Goal: Transaction & Acquisition: Purchase product/service

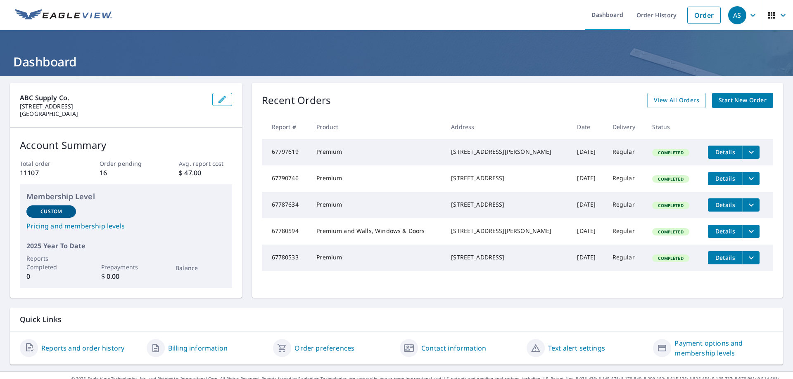
click at [730, 99] on span "Start New Order" at bounding box center [742, 100] width 48 height 10
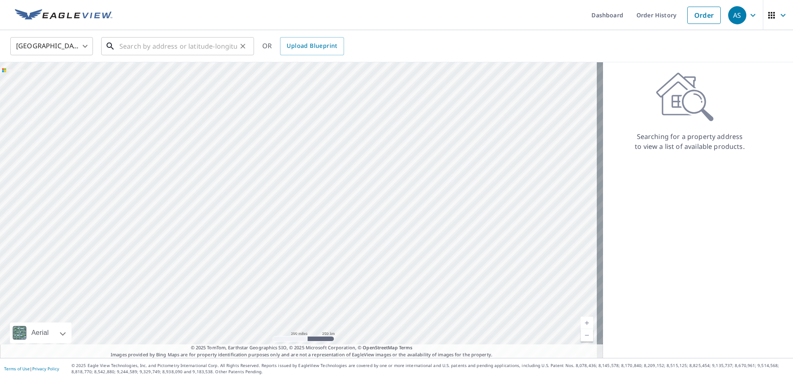
click at [140, 38] on input "text" at bounding box center [178, 46] width 118 height 23
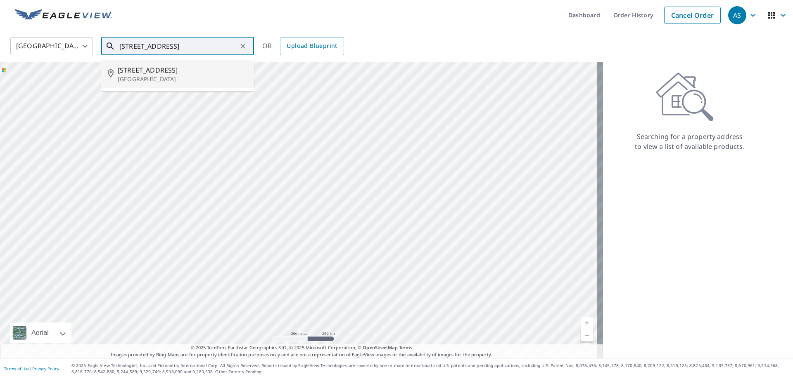
click at [140, 75] on p "[GEOGRAPHIC_DATA]" at bounding box center [183, 79] width 130 height 8
type input "[STREET_ADDRESS]"
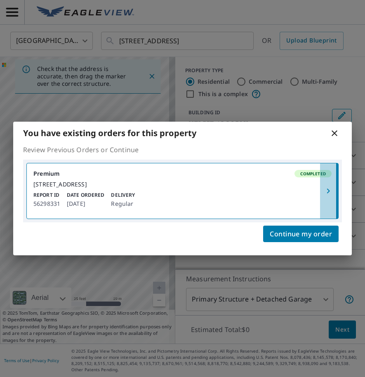
click at [328, 187] on icon "button" at bounding box center [329, 191] width 10 height 10
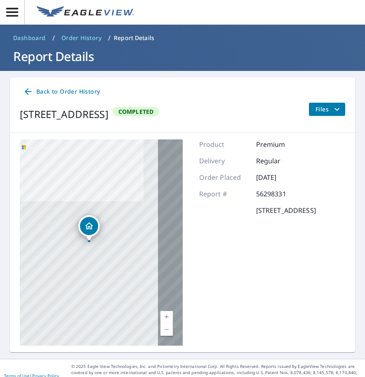
click at [334, 112] on icon "filesDropdownBtn-56298331" at bounding box center [337, 109] width 10 height 10
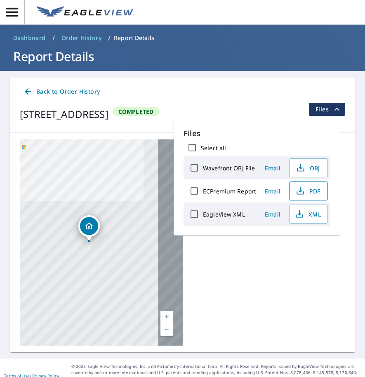
click at [311, 193] on span "PDF" at bounding box center [308, 191] width 26 height 10
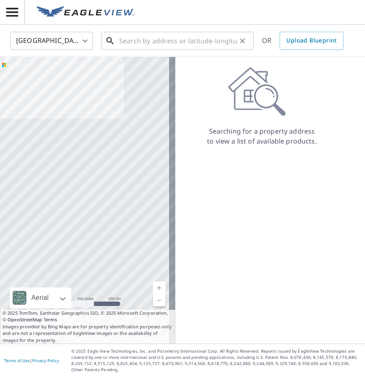
click at [152, 45] on input "text" at bounding box center [178, 40] width 118 height 23
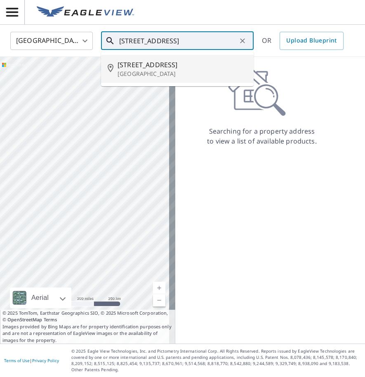
click at [147, 75] on p "[GEOGRAPHIC_DATA]" at bounding box center [183, 74] width 130 height 8
type input "[STREET_ADDRESS]"
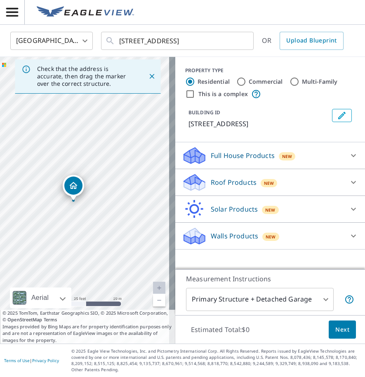
click at [215, 180] on p "Roof Products" at bounding box center [234, 183] width 46 height 10
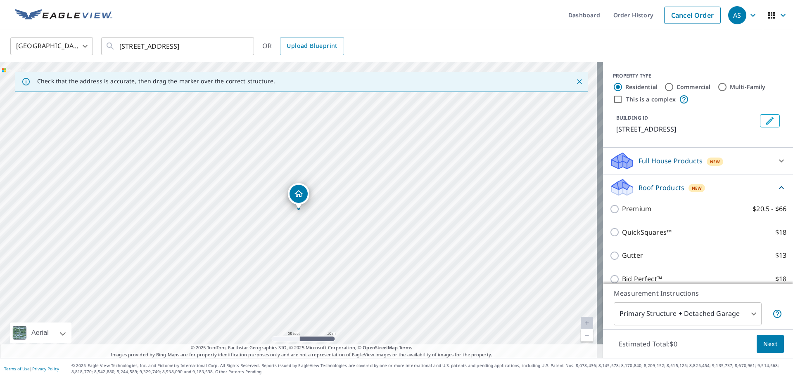
click at [640, 206] on p "Premium" at bounding box center [636, 209] width 29 height 10
click at [622, 206] on input "Premium $20.5 - $66" at bounding box center [615, 209] width 12 height 10
checkbox input "true"
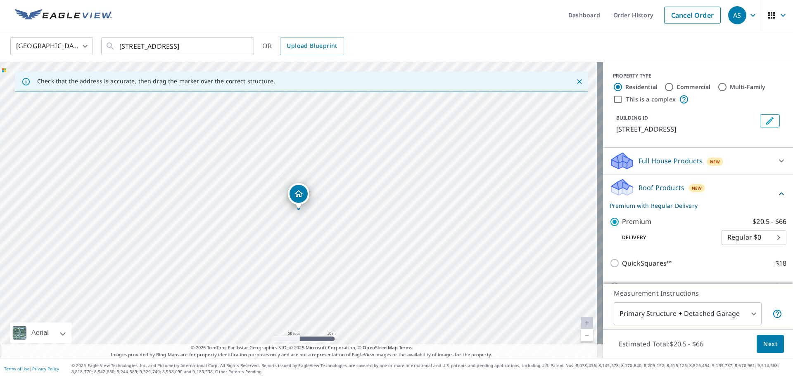
click at [674, 321] on body "AS AS Dashboard Order History Cancel Order AS [GEOGRAPHIC_DATA] US ​ [STREET_AD…" at bounding box center [396, 189] width 793 height 379
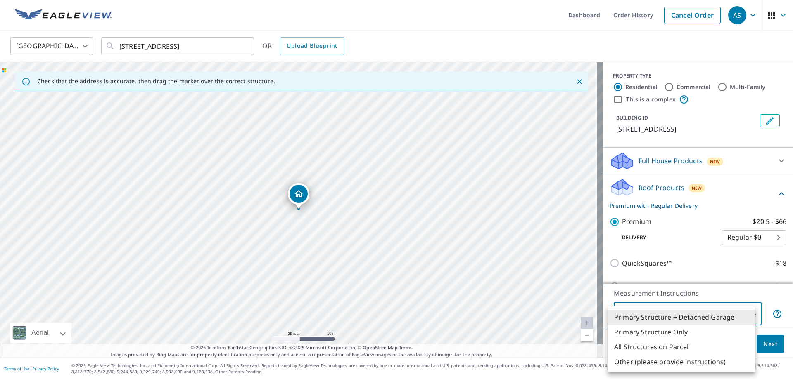
click at [665, 331] on li "Primary Structure Only" at bounding box center [681, 332] width 148 height 15
type input "2"
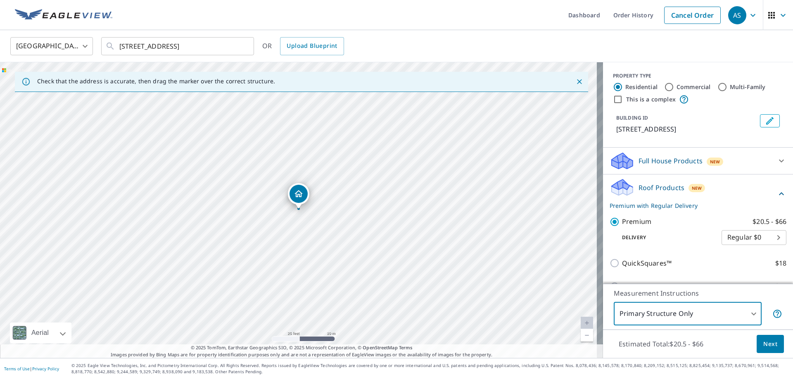
click at [764, 346] on span "Next" at bounding box center [770, 344] width 14 height 10
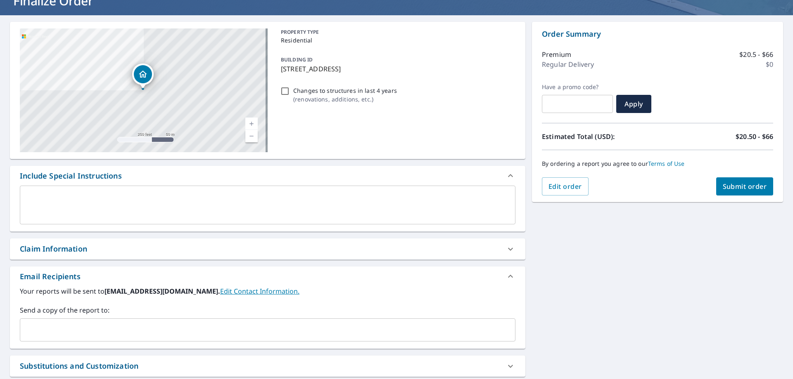
scroll to position [146, 0]
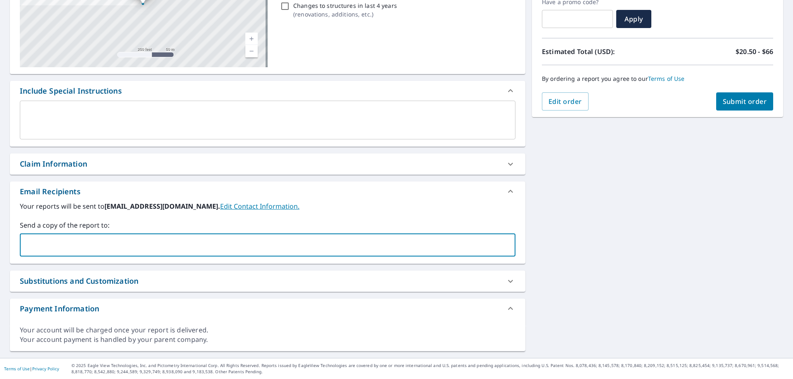
click at [184, 240] on input "text" at bounding box center [262, 245] width 476 height 16
paste input "[EMAIL_ADDRESS][DOMAIN_NAME]"
type input "[EMAIL_ADDRESS][DOMAIN_NAME]"
click at [584, 214] on div "[STREET_ADDRESS] Aerial Road A standard road map Aerial A detailed look from ab…" at bounding box center [396, 144] width 793 height 428
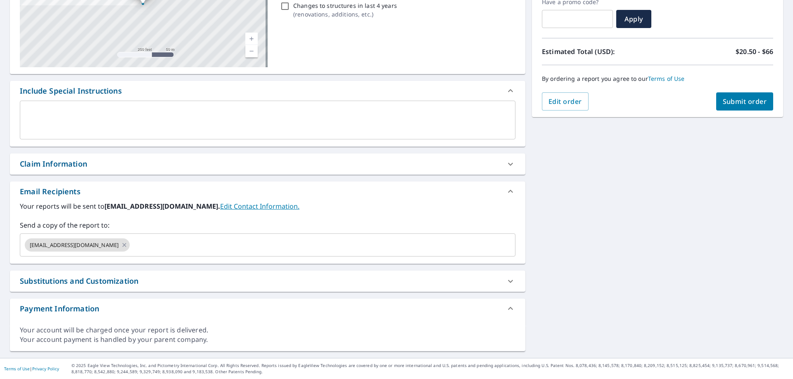
click at [737, 98] on span "Submit order" at bounding box center [744, 101] width 44 height 9
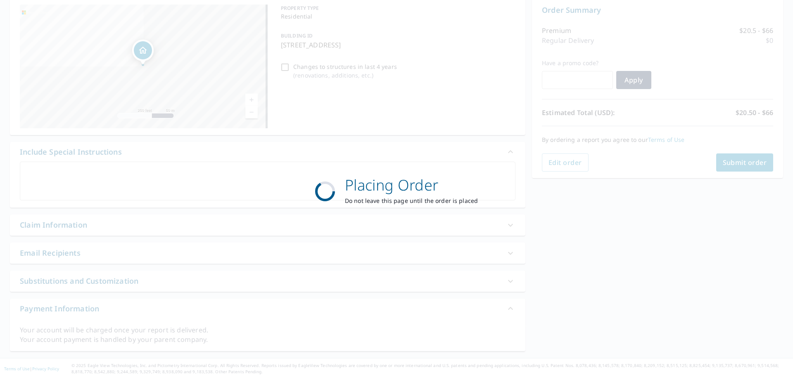
scroll to position [85, 0]
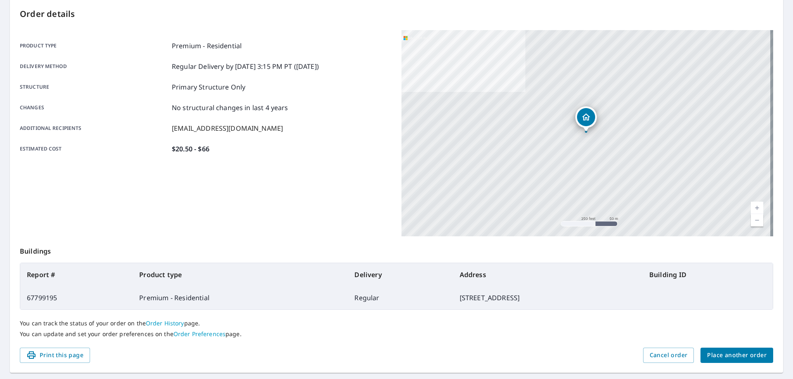
click at [734, 357] on span "Place another order" at bounding box center [736, 355] width 59 height 10
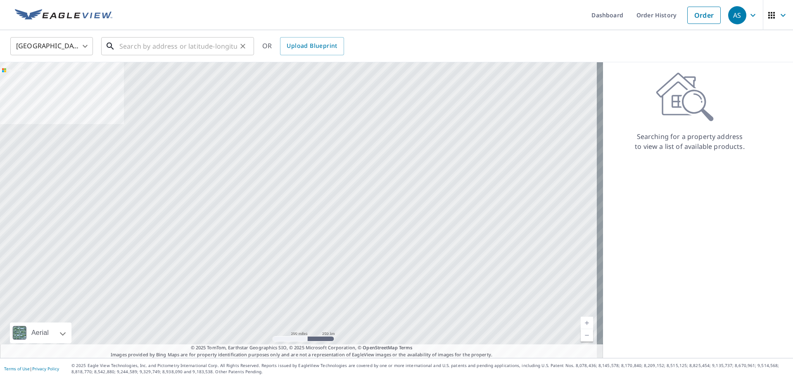
click at [203, 38] on input "text" at bounding box center [178, 46] width 118 height 23
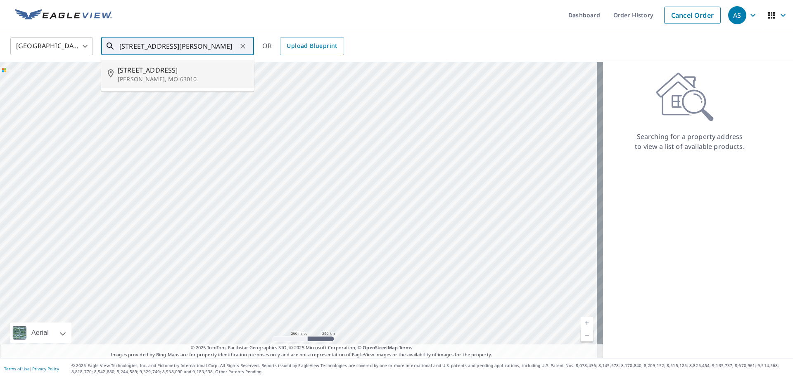
click at [146, 81] on p "[PERSON_NAME], MO 63010" at bounding box center [183, 79] width 130 height 8
type input "[STREET_ADDRESS][PERSON_NAME]"
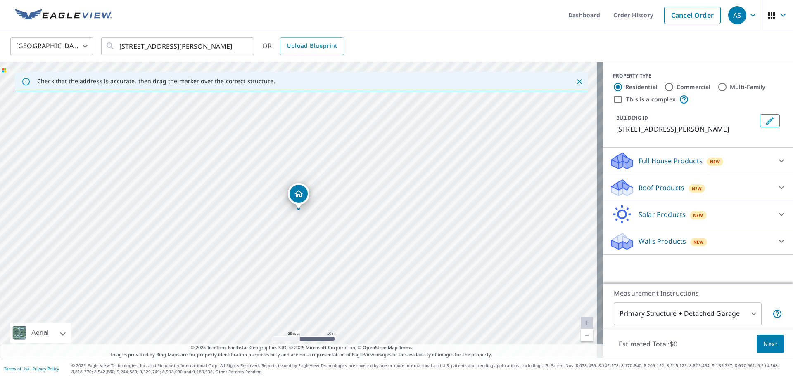
drag, startPoint x: 656, startPoint y: 184, endPoint x: 654, endPoint y: 191, distance: 7.1
click at [656, 184] on p "Roof Products" at bounding box center [661, 188] width 46 height 10
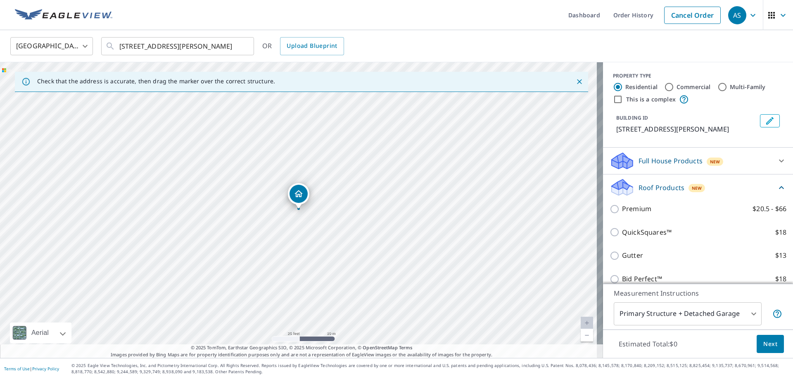
click at [649, 206] on label "Premium $20.5 - $66" at bounding box center [704, 209] width 164 height 10
click at [622, 206] on input "Premium $20.5 - $66" at bounding box center [615, 209] width 12 height 10
checkbox input "true"
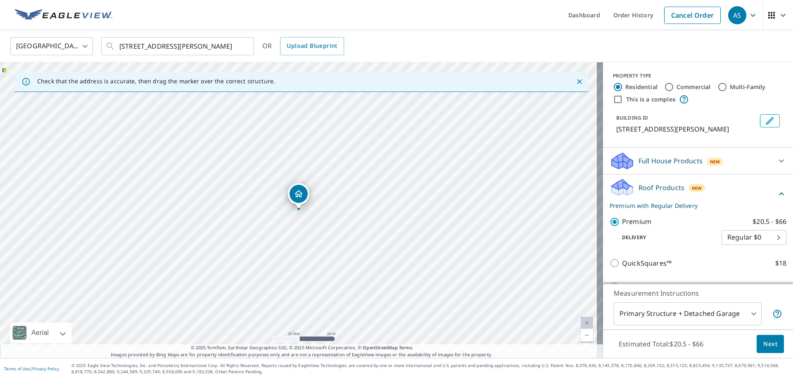
click at [687, 321] on body "AS AS Dashboard Order History Cancel Order AS United States [GEOGRAPHIC_DATA] ​…" at bounding box center [396, 189] width 793 height 379
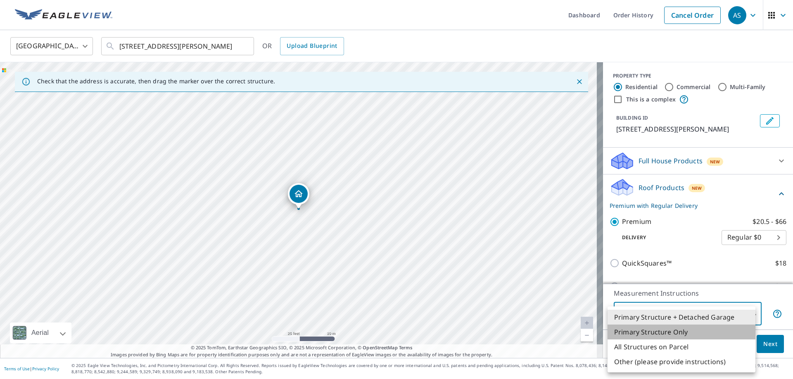
click at [687, 338] on li "Primary Structure Only" at bounding box center [681, 332] width 148 height 15
type input "2"
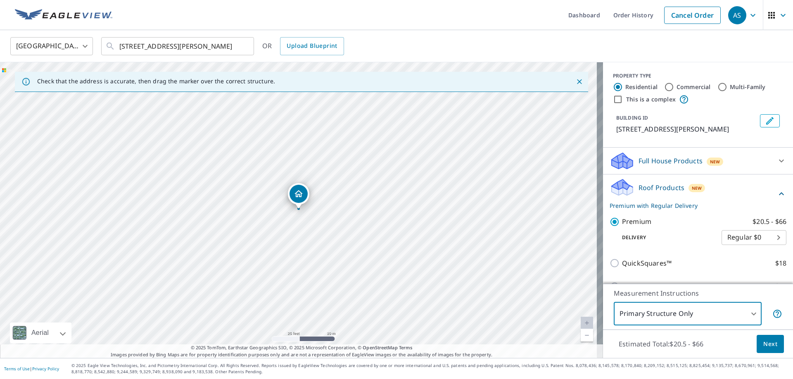
drag, startPoint x: 759, startPoint y: 336, endPoint x: 761, endPoint y: 342, distance: 6.0
click at [760, 340] on div "Estimated Total: $20.5 - $66 Next" at bounding box center [698, 344] width 190 height 29
click at [763, 342] on span "Next" at bounding box center [770, 344] width 14 height 10
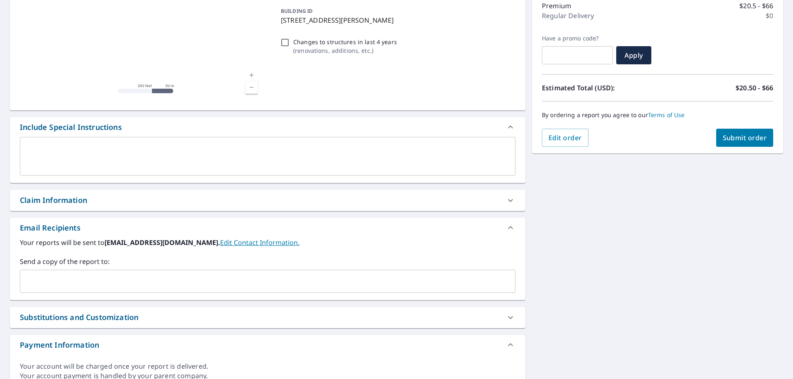
scroll to position [146, 0]
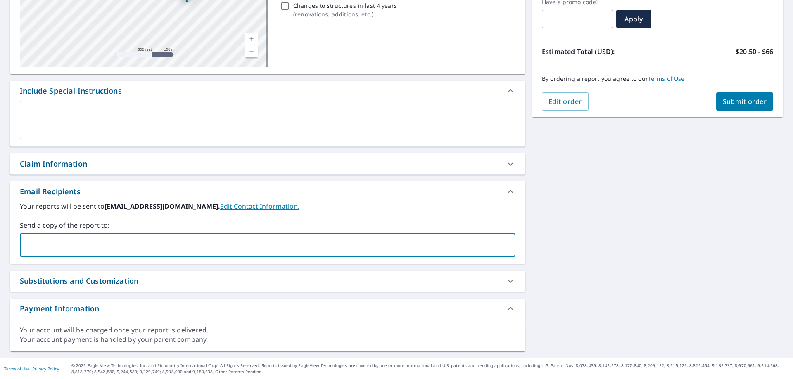
click at [202, 246] on input "text" at bounding box center [262, 245] width 476 height 16
paste input "[EMAIL_ADDRESS][DOMAIN_NAME]"
type input "[EMAIL_ADDRESS][DOMAIN_NAME]"
click at [609, 248] on div "[STREET_ADDRESS][PERSON_NAME] Aerial Road A standard road map Aerial A detailed…" at bounding box center [396, 144] width 793 height 428
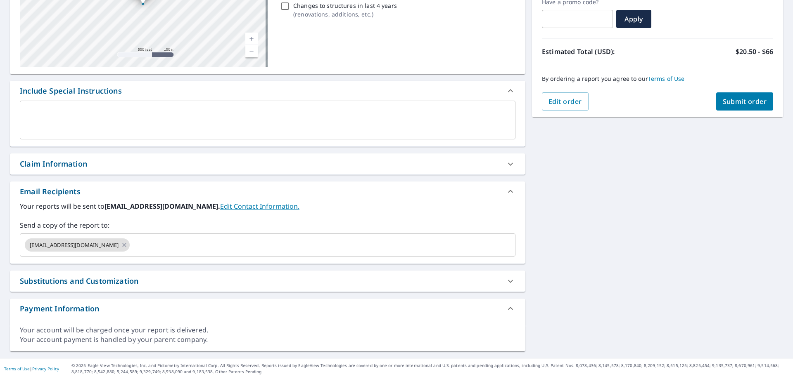
click at [749, 98] on span "Submit order" at bounding box center [744, 101] width 44 height 9
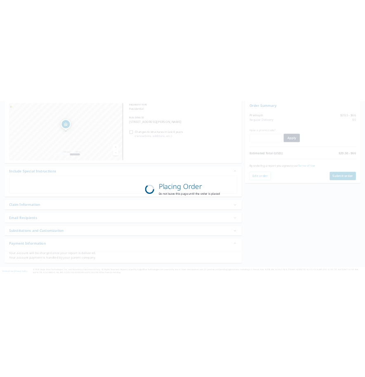
scroll to position [85, 0]
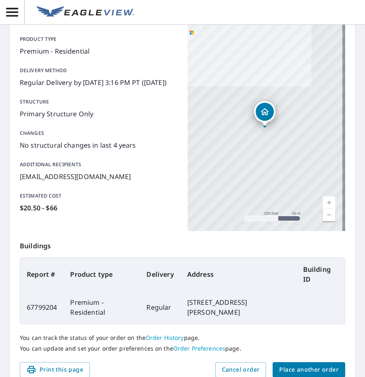
click at [324, 370] on span "Place another order" at bounding box center [308, 370] width 59 height 10
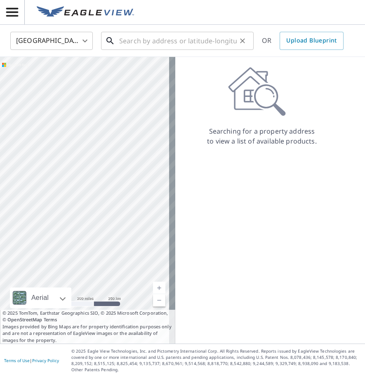
click at [145, 42] on input "text" at bounding box center [178, 40] width 118 height 23
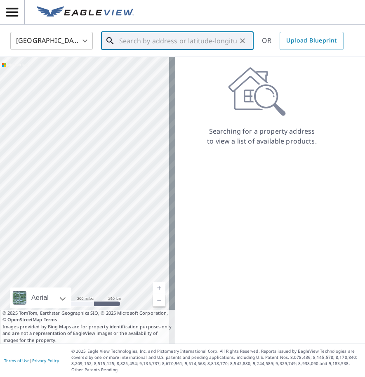
paste input "[STREET_ADDRESS]"
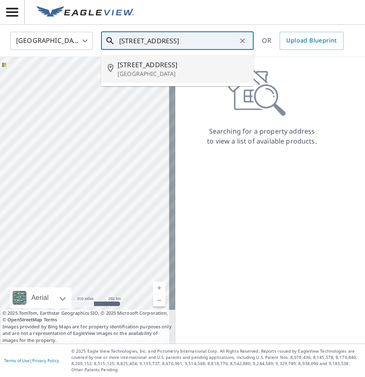
click at [161, 62] on span "[STREET_ADDRESS]" at bounding box center [183, 65] width 130 height 10
type input "[STREET_ADDRESS]"
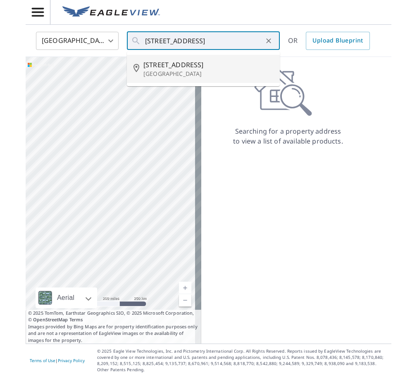
scroll to position [0, 0]
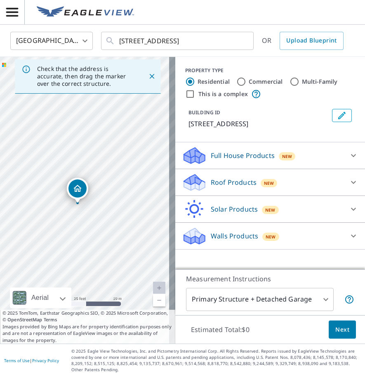
click at [218, 187] on p "Roof Products" at bounding box center [234, 183] width 46 height 10
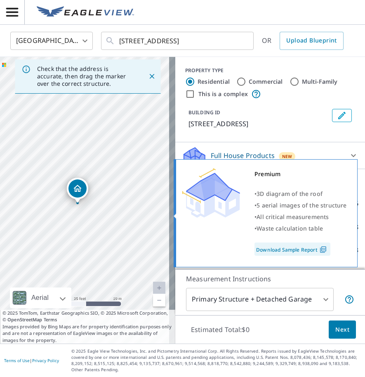
click at [205, 211] on img at bounding box center [211, 193] width 58 height 50
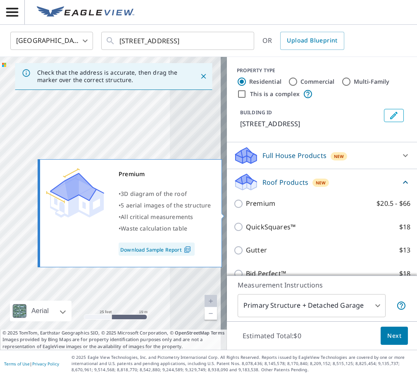
click at [236, 209] on input "Premium $20.5 - $66" at bounding box center [239, 204] width 12 height 10
checkbox input "true"
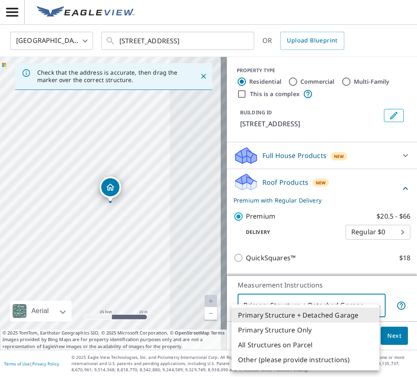
click at [306, 299] on body "AS AS [GEOGRAPHIC_DATA] US ​ [STREET_ADDRESS] ​ OR Upload Blueprint Check that …" at bounding box center [208, 188] width 417 height 377
click at [306, 330] on li "Primary Structure Only" at bounding box center [305, 330] width 148 height 15
type input "2"
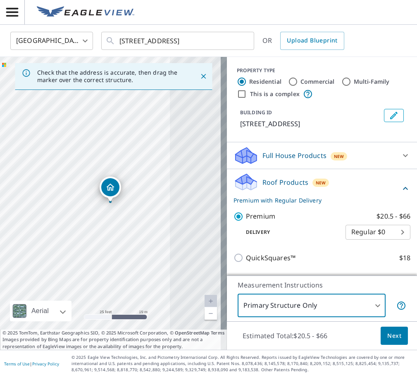
click at [387, 335] on span "Next" at bounding box center [394, 336] width 14 height 10
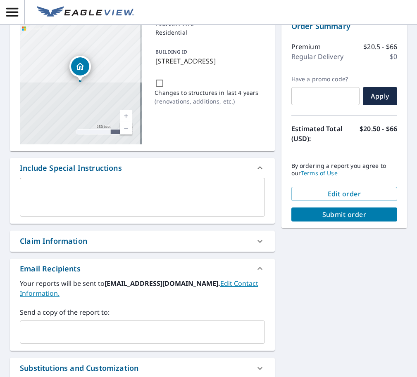
scroll to position [159, 0]
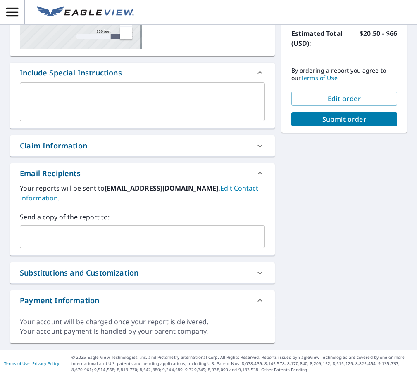
click at [104, 236] on input "text" at bounding box center [136, 237] width 225 height 16
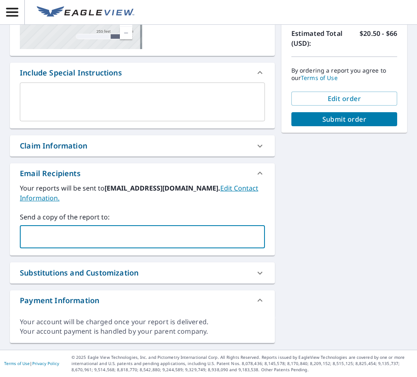
paste input "[EMAIL_ADDRESS][PERSON_NAME][DOMAIN_NAME]"
type input "[EMAIL_ADDRESS][PERSON_NAME][DOMAIN_NAME]"
click at [319, 231] on div "[STREET_ADDRESS] Aerial Road A standard road map Aerial A detailed look from ab…" at bounding box center [208, 131] width 417 height 438
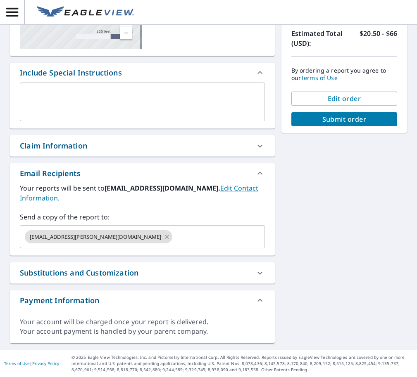
click at [357, 122] on span "Submit order" at bounding box center [344, 119] width 92 height 9
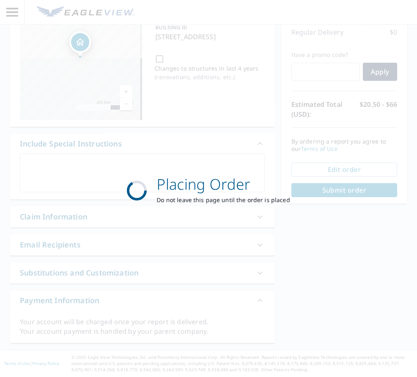
scroll to position [88, 0]
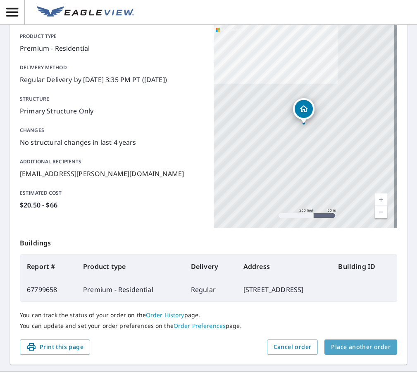
click at [362, 353] on span "Place another order" at bounding box center [360, 347] width 59 height 10
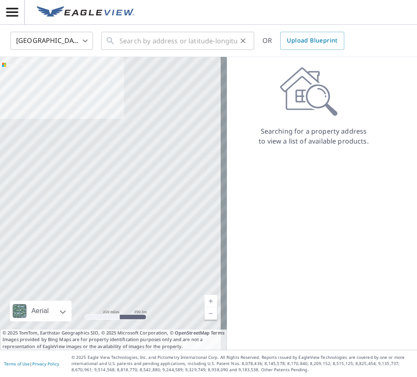
click at [113, 39] on icon at bounding box center [110, 41] width 10 height 10
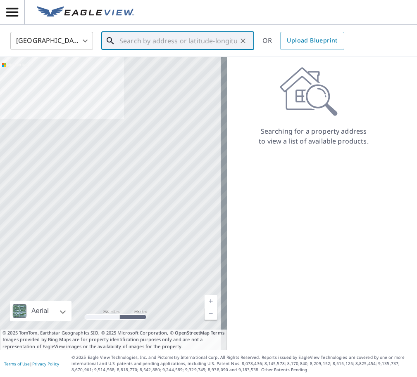
paste input "[STREET_ADDRESS][PERSON_NAME]"
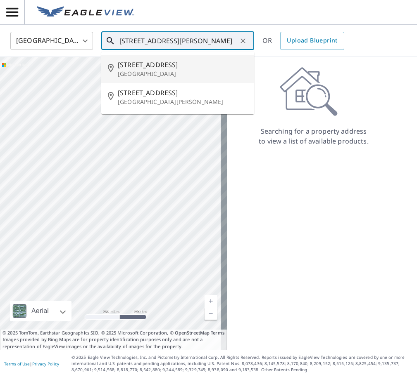
click at [149, 62] on span "[STREET_ADDRESS]" at bounding box center [183, 65] width 130 height 10
type input "[STREET_ADDRESS]"
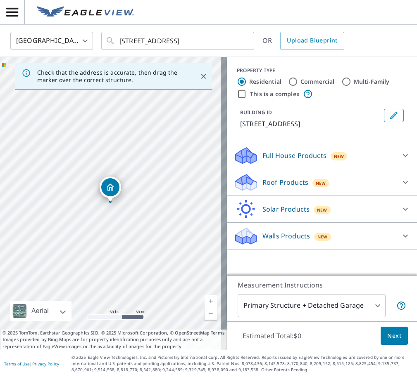
drag, startPoint x: 305, startPoint y: 193, endPoint x: 271, endPoint y: 224, distance: 46.2
click at [312, 187] on div "New" at bounding box center [320, 183] width 17 height 8
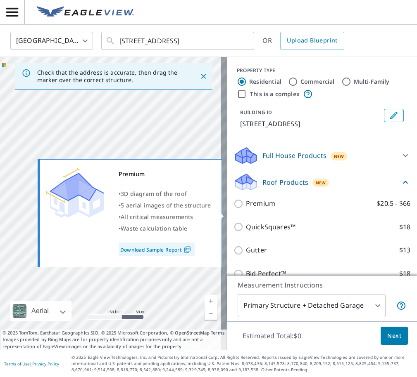
click at [246, 209] on p "Premium" at bounding box center [260, 204] width 29 height 10
click at [246, 209] on input "Premium $20.5 - $66" at bounding box center [239, 204] width 12 height 10
checkbox input "true"
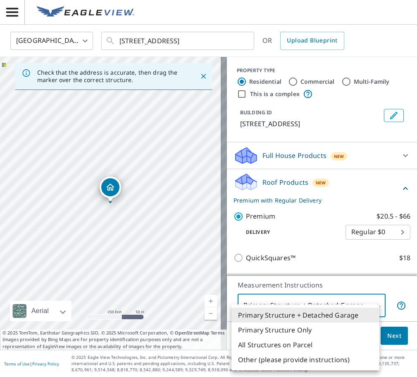
drag, startPoint x: 309, startPoint y: 298, endPoint x: 310, endPoint y: 308, distance: 10.7
click at [309, 300] on body "AS AS [GEOGRAPHIC_DATA] US ​ [STREET_ADDRESS] ​ OR Upload Blueprint Check that …" at bounding box center [208, 188] width 417 height 377
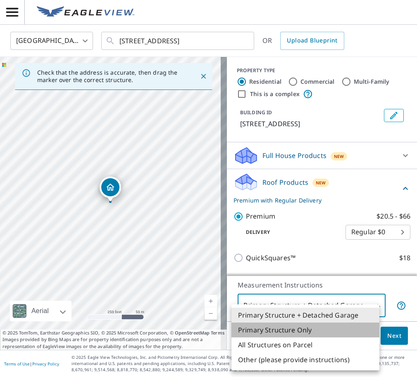
click at [308, 329] on li "Primary Structure Only" at bounding box center [305, 330] width 148 height 15
type input "2"
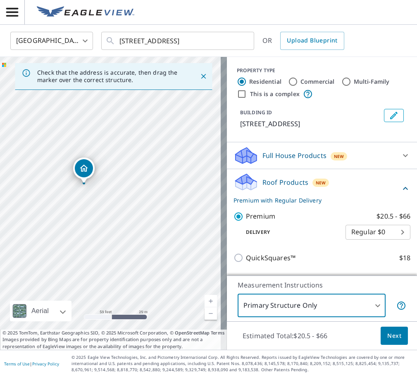
click at [382, 327] on button "Next" at bounding box center [393, 336] width 27 height 19
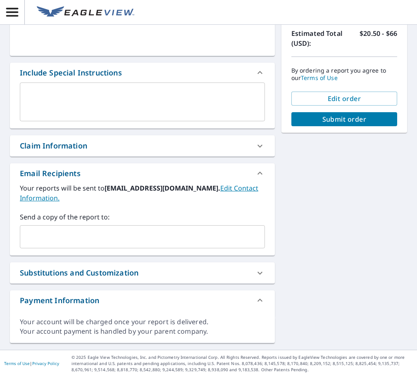
scroll to position [159, 0]
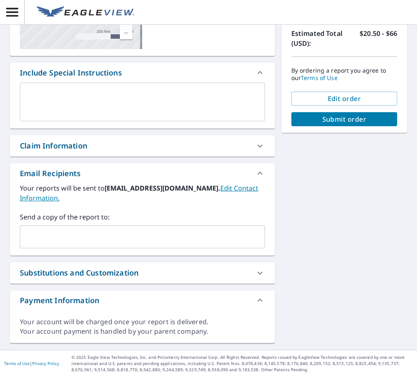
click at [102, 234] on input "text" at bounding box center [136, 237] width 225 height 16
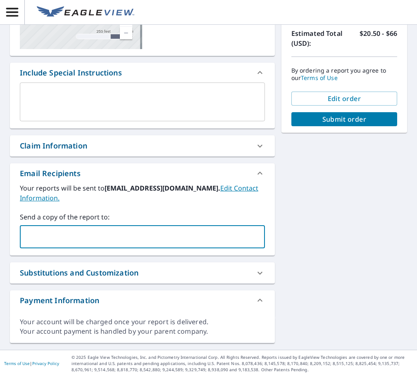
paste input "[EMAIL_ADDRESS][PERSON_NAME][DOMAIN_NAME]"
type input "[EMAIL_ADDRESS][PERSON_NAME][DOMAIN_NAME]"
click at [325, 136] on div "[STREET_ADDRESS] Aerial Road A standard road map Aerial A detailed look from ab…" at bounding box center [208, 131] width 417 height 438
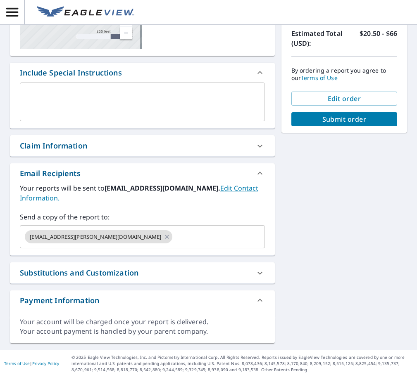
click at [327, 122] on span "Submit order" at bounding box center [344, 119] width 92 height 9
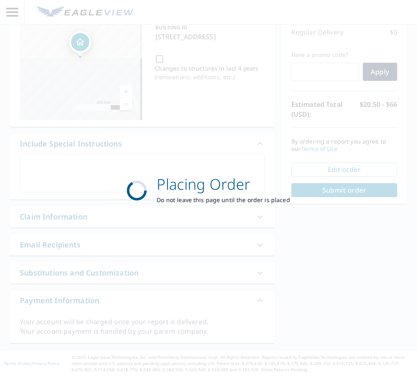
scroll to position [88, 0]
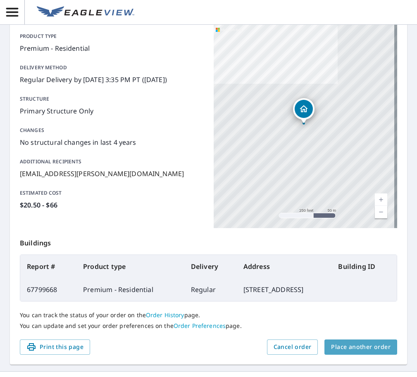
click at [362, 349] on span "Place another order" at bounding box center [360, 347] width 59 height 10
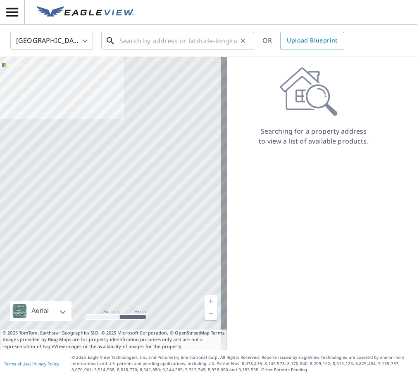
click at [187, 42] on input "text" at bounding box center [178, 40] width 118 height 23
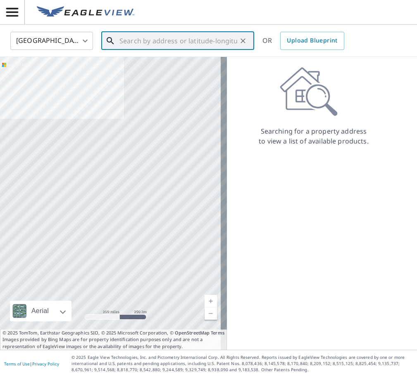
paste input "[STREET_ADDRESS][PERSON_NAME]"
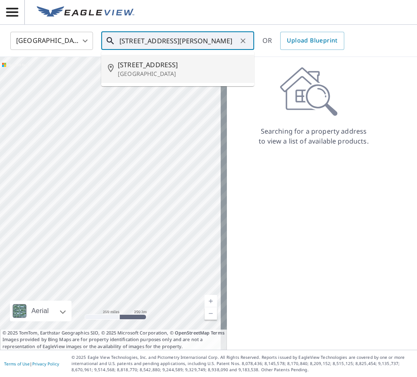
click at [156, 63] on span "[STREET_ADDRESS]" at bounding box center [183, 65] width 130 height 10
type input "[STREET_ADDRESS][PERSON_NAME]"
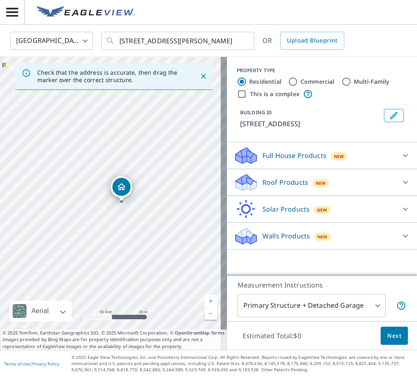
click at [282, 179] on p "Roof Products" at bounding box center [285, 183] width 46 height 10
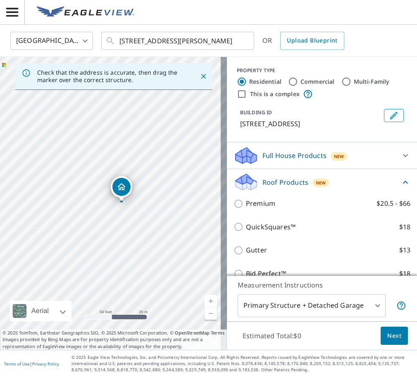
click at [250, 204] on p "Premium" at bounding box center [260, 204] width 29 height 10
click at [246, 204] on input "Premium $20.5 - $66" at bounding box center [239, 204] width 12 height 10
checkbox input "true"
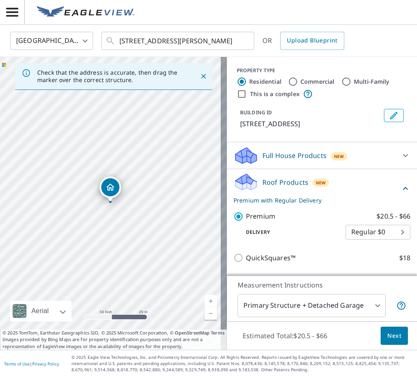
click at [307, 315] on body "AS AS [GEOGRAPHIC_DATA] US ​ [STREET_ADDRESS][PERSON_NAME] ​ OR Upload Blueprin…" at bounding box center [208, 188] width 417 height 377
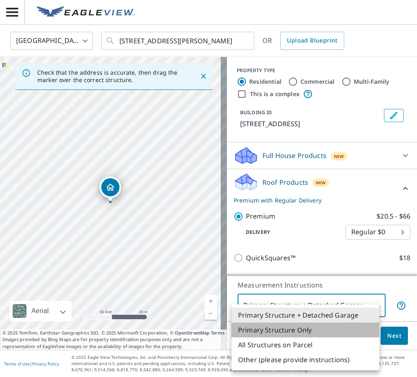
click at [302, 330] on li "Primary Structure Only" at bounding box center [305, 330] width 148 height 15
type input "2"
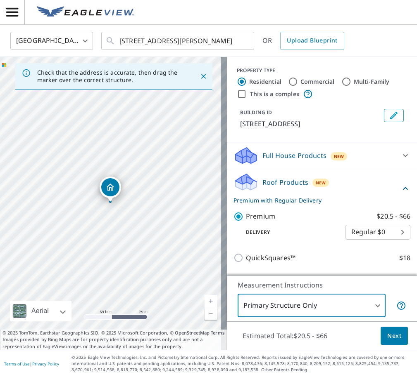
click at [390, 335] on span "Next" at bounding box center [394, 336] width 14 height 10
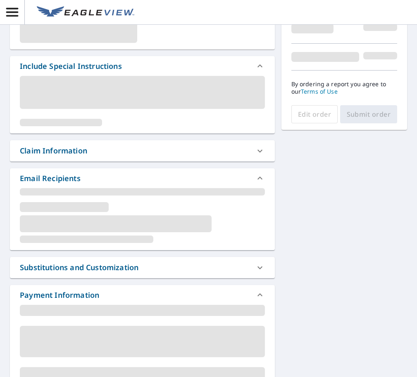
scroll to position [159, 0]
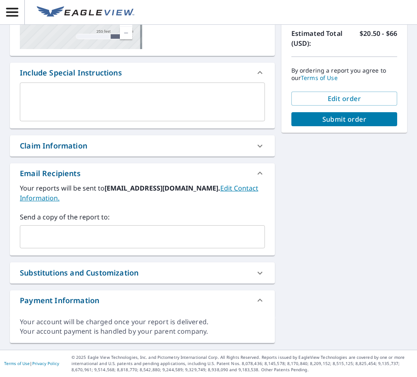
drag, startPoint x: 79, startPoint y: 231, endPoint x: 84, endPoint y: 232, distance: 4.6
click at [79, 231] on input "text" at bounding box center [136, 237] width 225 height 16
paste input "[EMAIL_ADDRESS][PERSON_NAME][DOMAIN_NAME]"
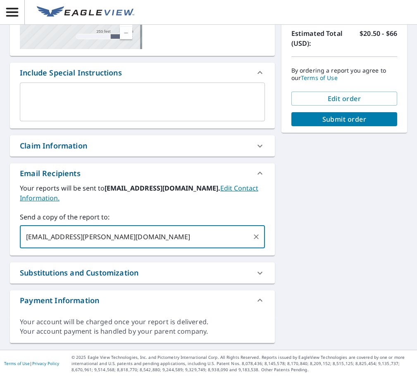
type input "[EMAIL_ADDRESS][PERSON_NAME][DOMAIN_NAME]"
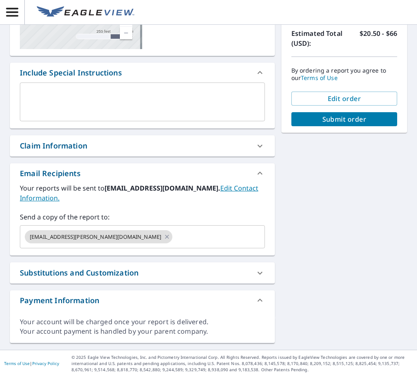
click at [350, 206] on div "[STREET_ADDRESS][PERSON_NAME] Aerial Road A standard road map Aerial A detailed…" at bounding box center [208, 131] width 417 height 438
click at [342, 121] on span "Submit order" at bounding box center [344, 119] width 92 height 9
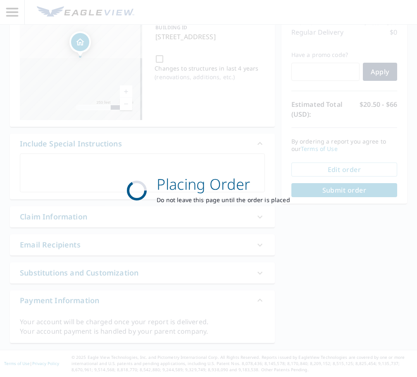
scroll to position [88, 0]
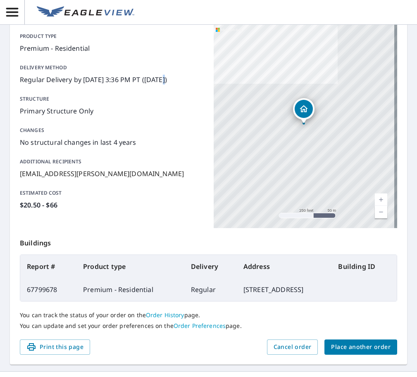
click at [165, 82] on p "Regular Delivery by [DATE] 3:36 PM PT ([DATE])" at bounding box center [112, 80] width 184 height 10
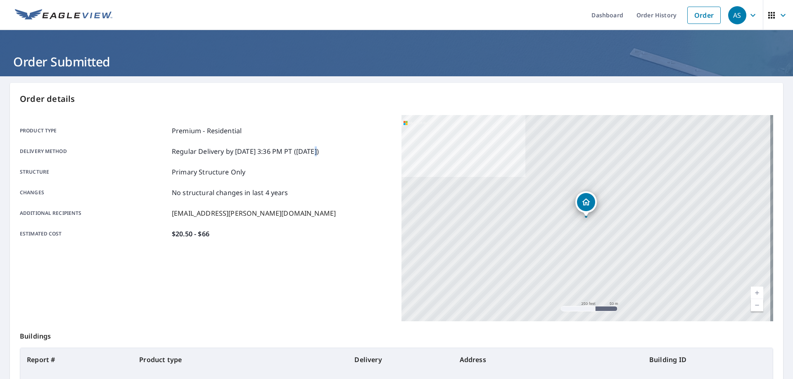
click at [750, 14] on icon "button" at bounding box center [753, 15] width 10 height 10
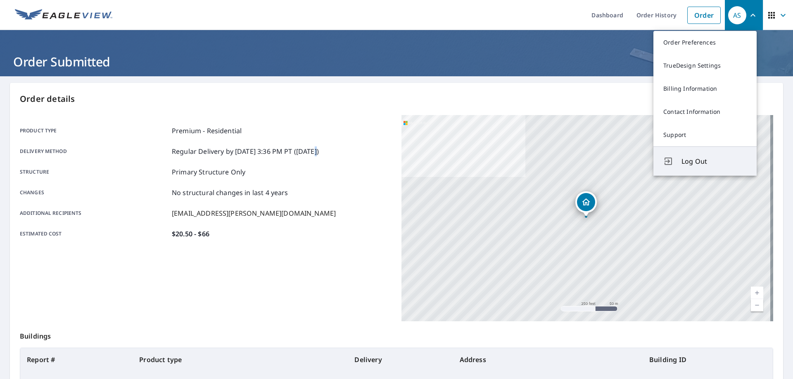
click at [704, 164] on span "Log Out" at bounding box center [713, 161] width 65 height 10
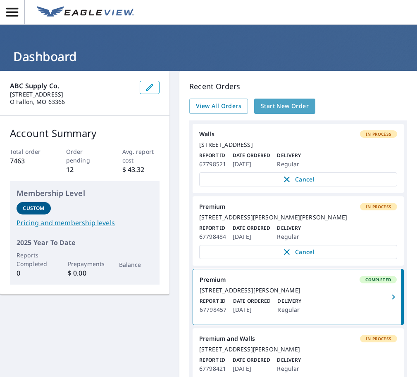
click at [268, 101] on span "Start New Order" at bounding box center [284, 106] width 48 height 10
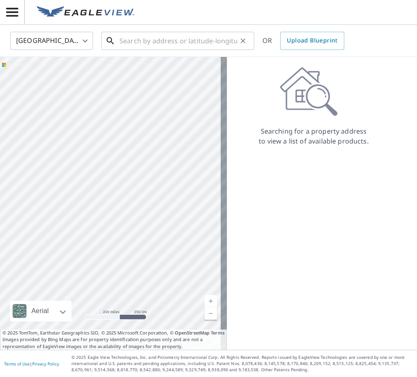
click at [184, 45] on input "text" at bounding box center [178, 40] width 118 height 23
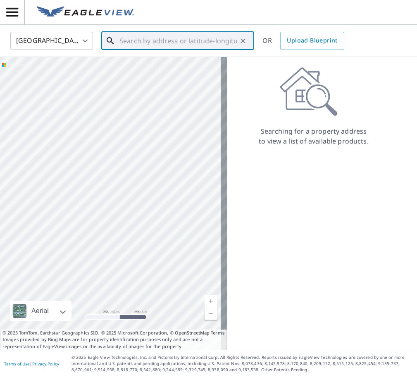
paste input "200 North 4th Street Saint Charles, MO 63301"
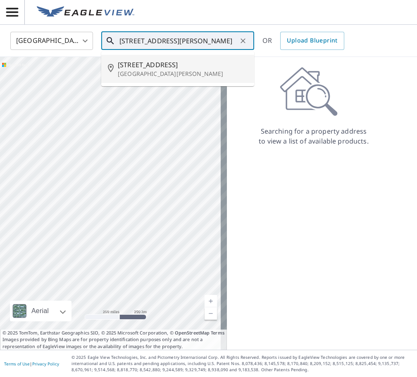
click at [157, 66] on span "200 N 4th St" at bounding box center [183, 65] width 130 height 10
type input "200 N 4th St Saint Charles, MO 63301"
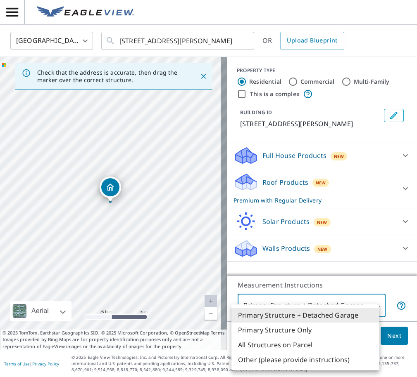
click at [311, 301] on body "BD BD United States US ​ 200 N 4th St Saint Charles, MO 63301 ​ OR Upload Bluep…" at bounding box center [208, 188] width 417 height 377
click at [307, 329] on li "Primary Structure Only" at bounding box center [305, 330] width 148 height 15
type input "2"
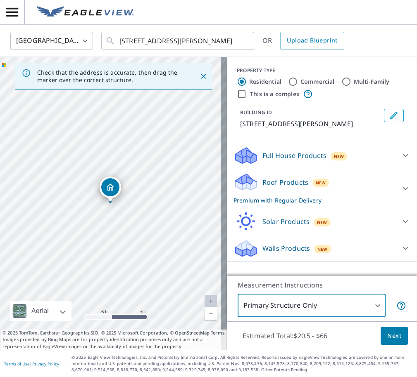
click at [387, 334] on span "Next" at bounding box center [394, 336] width 14 height 10
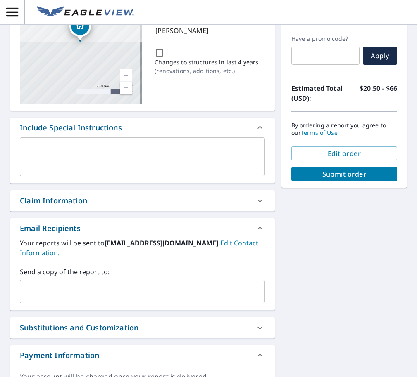
scroll to position [159, 0]
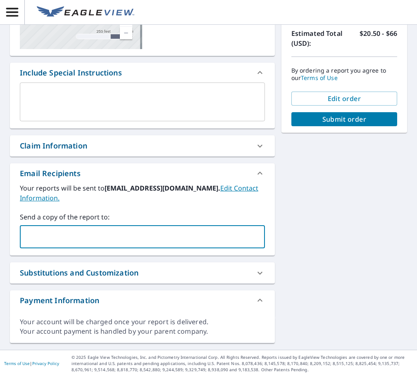
click at [97, 244] on input "text" at bounding box center [136, 237] width 225 height 16
paste input "lucas_construction@outlook.com"
type input "lucas_construction@outlook.com"
drag, startPoint x: 348, startPoint y: 211, endPoint x: 350, endPoint y: 198, distance: 13.4
click at [348, 211] on div "200 N 4th St Saint Charles, MO 63301 Aerial Road A standard road map Aerial A d…" at bounding box center [208, 131] width 417 height 438
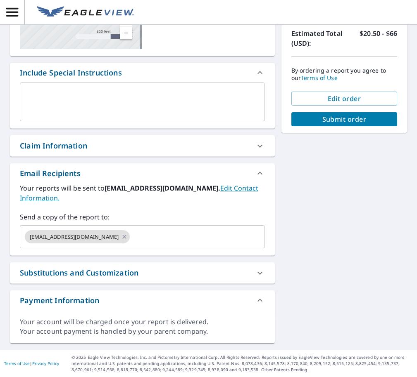
click at [353, 117] on span "Submit order" at bounding box center [344, 119] width 92 height 9
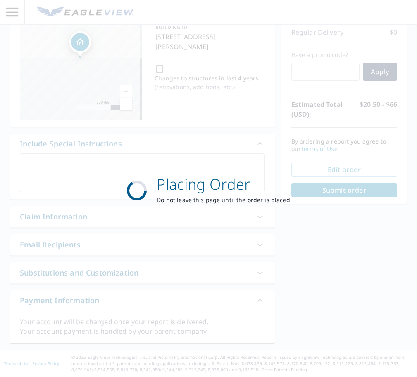
scroll to position [88, 0]
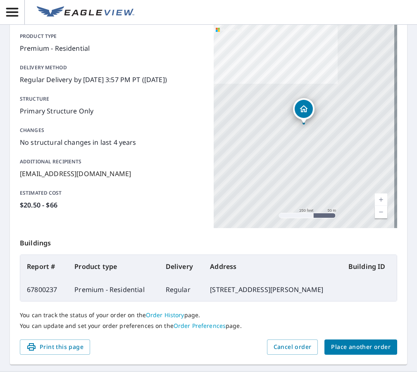
click at [348, 341] on button "Place another order" at bounding box center [360, 347] width 73 height 15
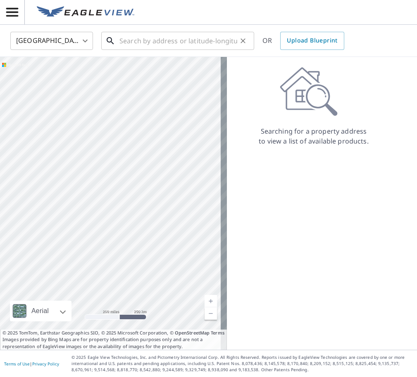
click at [192, 46] on input "text" at bounding box center [178, 40] width 118 height 23
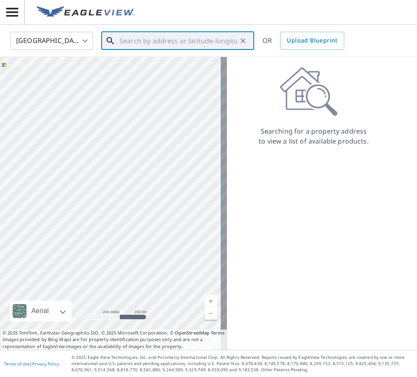
paste input "5600 Wickershire Lane St. Louis, MO 63129"
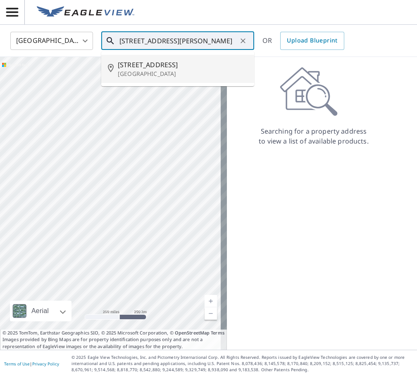
click at [161, 64] on span "5600 Wickershire Ln" at bounding box center [183, 65] width 130 height 10
type input "5600 Wickershire Ln Saint Louis, MO 63129"
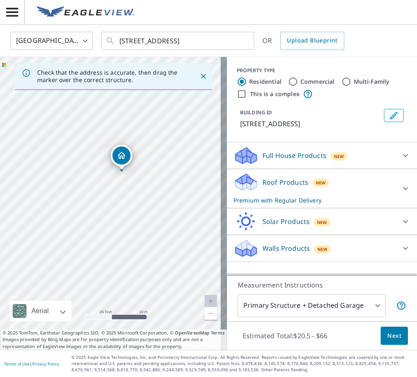
click at [298, 305] on body "BD BD United States US ​ 5600 Wickershire Ln Saint Louis, MO 63129 ​ OR Upload …" at bounding box center [208, 188] width 417 height 377
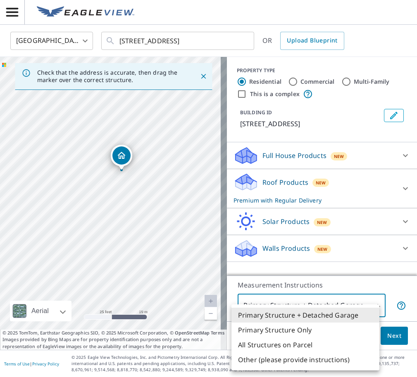
click at [294, 332] on li "Primary Structure Only" at bounding box center [305, 330] width 148 height 15
type input "2"
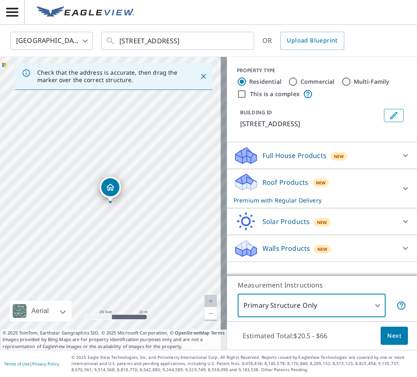
click at [394, 342] on button "Next" at bounding box center [393, 336] width 27 height 19
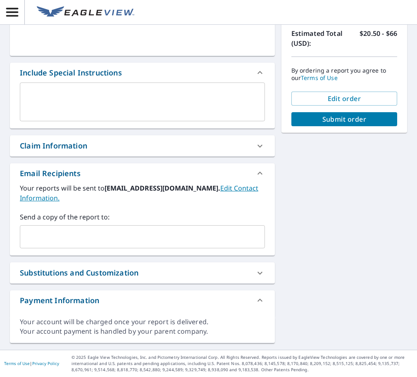
scroll to position [159, 0]
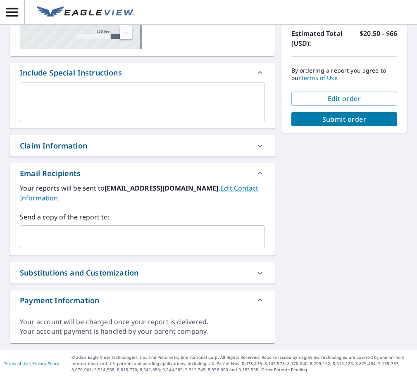
click at [104, 240] on input "text" at bounding box center [136, 237] width 225 height 16
paste input "lucas_construction@outlook.com"
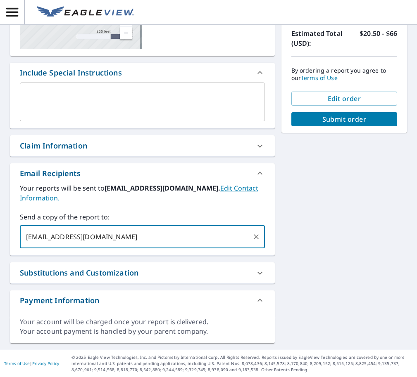
type input "lucas_construction@outlook.com"
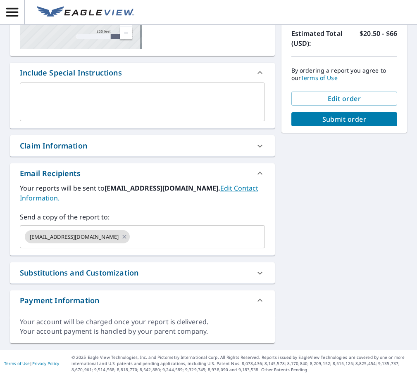
click at [324, 225] on div "5600 Wickershire Ln Saint Louis, MO 63129 Aerial Road A standard road map Aeria…" at bounding box center [208, 131] width 417 height 438
click at [369, 123] on span "Submit order" at bounding box center [344, 119] width 92 height 9
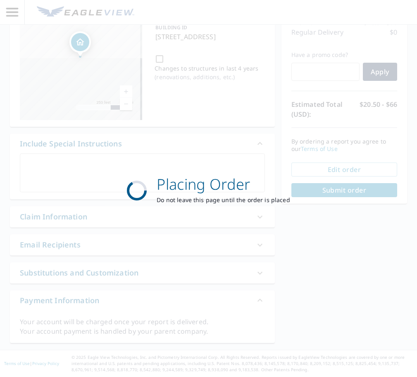
scroll to position [88, 0]
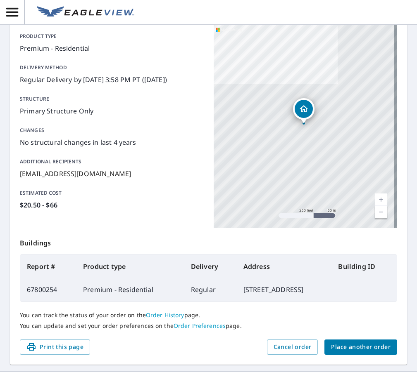
click at [331, 350] on span "Place another order" at bounding box center [360, 347] width 59 height 10
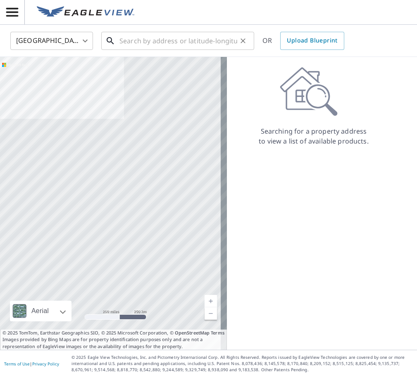
click at [133, 40] on input "text" at bounding box center [178, 40] width 118 height 23
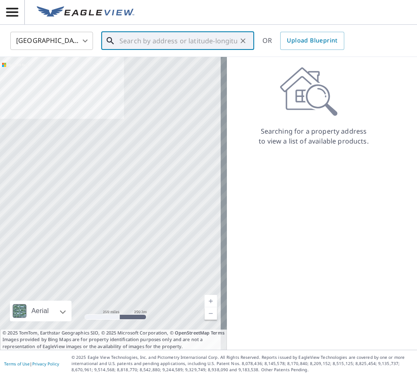
paste input "10452 Ashby Place Lane Saint Ann, MO 63074"
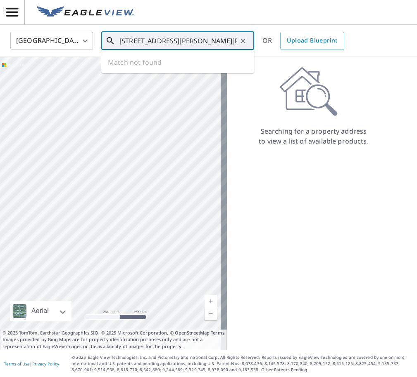
scroll to position [0, 27]
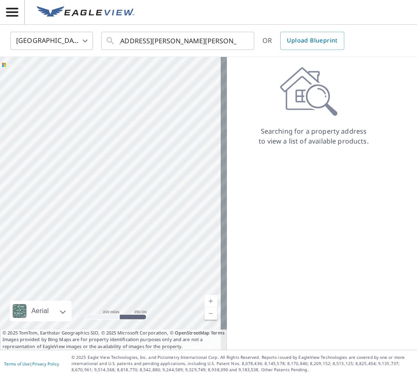
type input "10452 Ashby Place Ln Saint Ann, MO 63074"
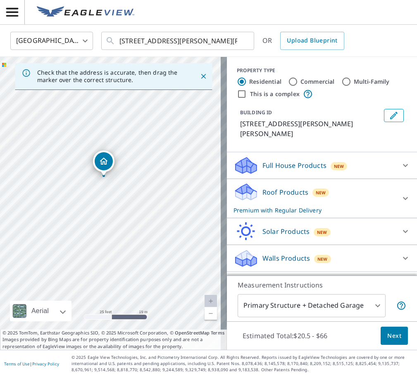
click at [287, 253] on p "Walls Products" at bounding box center [285, 258] width 47 height 10
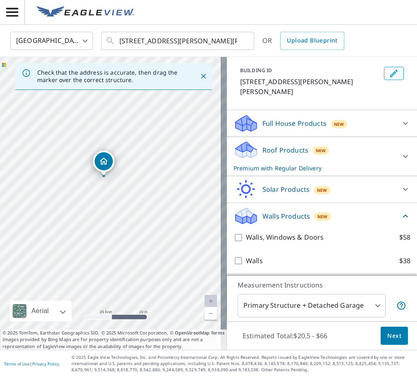
scroll to position [43, 0]
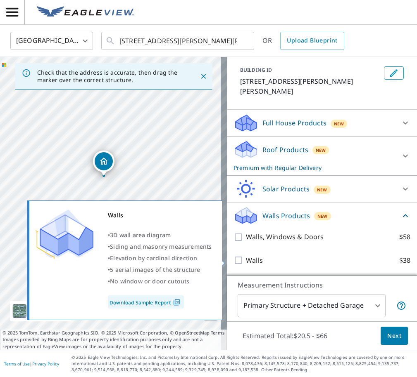
click at [258, 260] on label "Walls $38" at bounding box center [328, 261] width 164 height 10
click at [246, 260] on input "Walls $38" at bounding box center [239, 261] width 12 height 10
checkbox input "true"
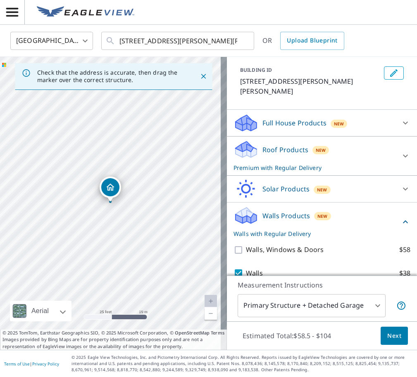
click at [316, 302] on body "BD BD United States US ​ 10452 Ashby Place Ln Saint Ann, MO 63074 ​ OR Upload B…" at bounding box center [208, 188] width 417 height 377
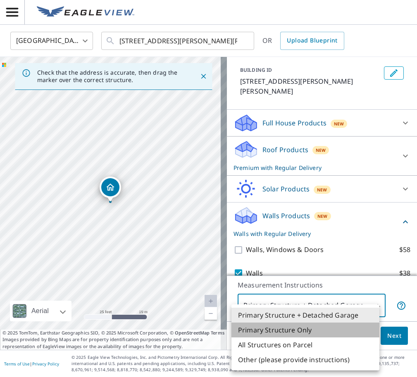
click at [294, 327] on li "Primary Structure Only" at bounding box center [305, 330] width 148 height 15
type input "2"
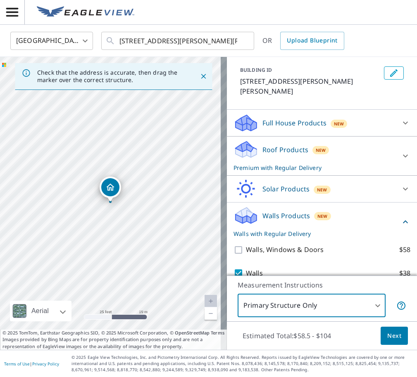
click at [402, 341] on div "Estimated Total: $58.5 - $104 Next" at bounding box center [322, 336] width 190 height 29
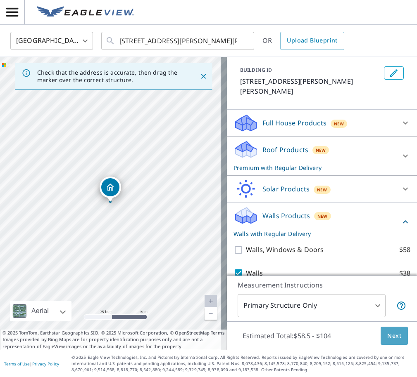
click at [387, 333] on span "Next" at bounding box center [394, 336] width 14 height 10
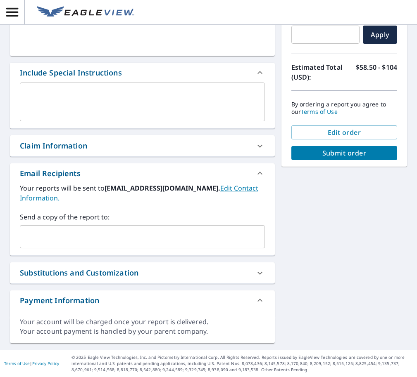
scroll to position [159, 0]
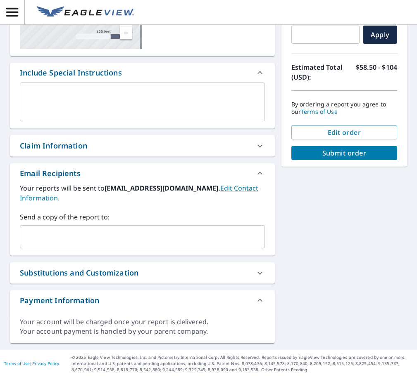
click at [125, 239] on input "text" at bounding box center [136, 237] width 225 height 16
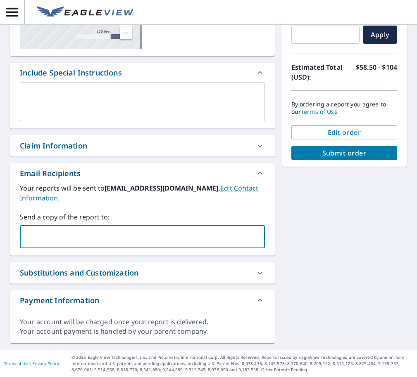
paste input "lucas_construction@outlook.com"
type input "lucas_construction@outlook.com"
click at [311, 227] on div "10452 Ashby Place Ln Saint Ann, MO 63074 Aerial Road A standard road map Aerial…" at bounding box center [208, 131] width 417 height 438
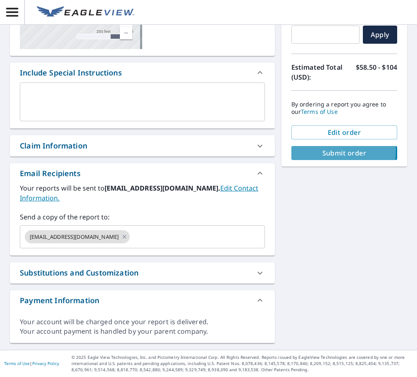
click at [331, 152] on span "Submit order" at bounding box center [344, 153] width 92 height 9
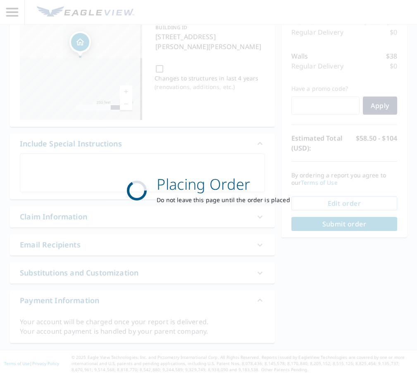
scroll to position [88, 0]
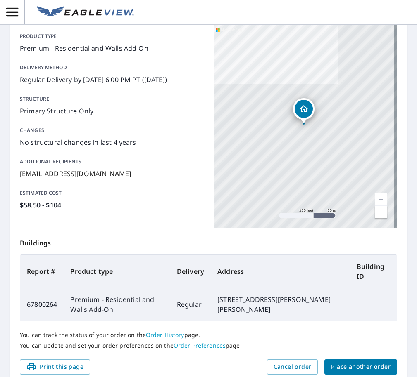
click at [374, 374] on button "Place another order" at bounding box center [360, 367] width 73 height 15
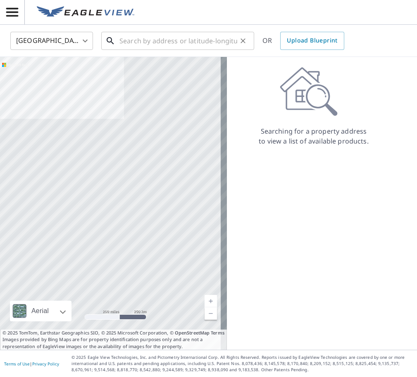
click at [128, 37] on input "text" at bounding box center [178, 40] width 118 height 23
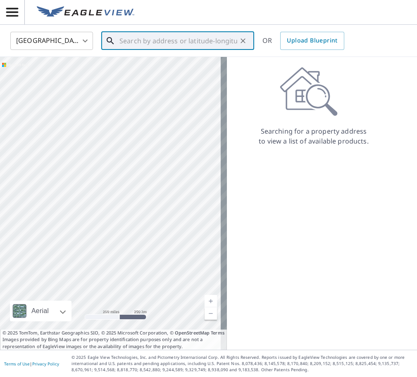
paste input "402 Heathermoor Court Saint Albans, MO 63073"
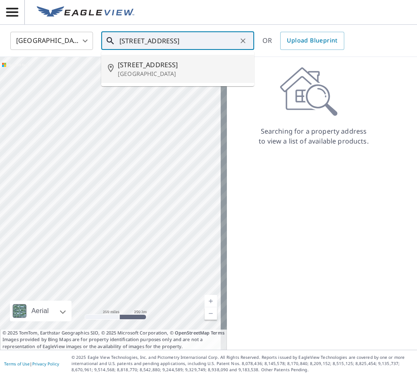
click at [137, 69] on span "402 Heathermoor Ct" at bounding box center [183, 65] width 130 height 10
type input "402 Heathermoor Ct Saint Albans, MO 63073"
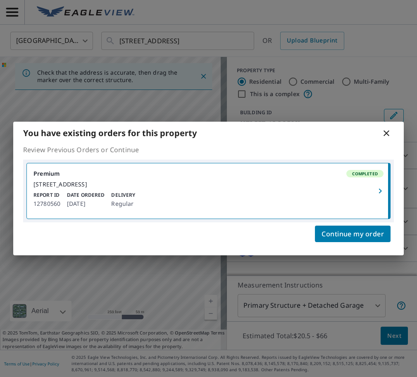
click at [386, 131] on icon at bounding box center [386, 133] width 10 height 10
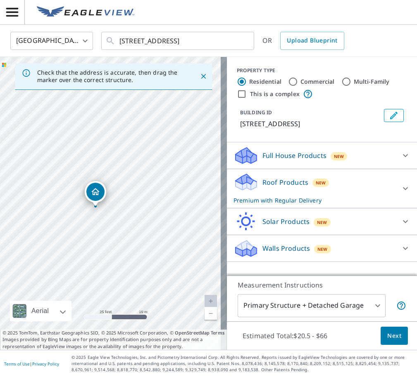
click at [305, 258] on div "Walls Products New" at bounding box center [314, 248] width 162 height 19
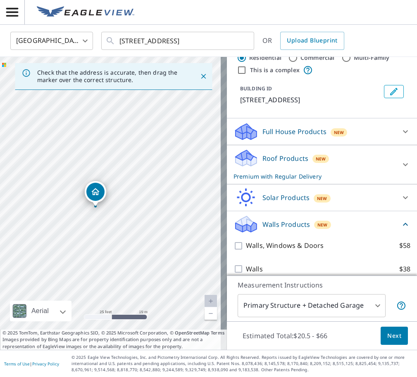
scroll to position [43, 0]
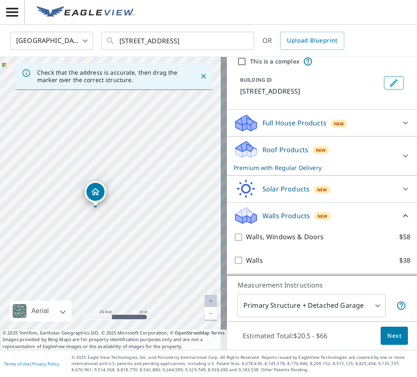
click at [265, 257] on label "Walls $38" at bounding box center [328, 261] width 164 height 10
click at [246, 257] on input "Walls $38" at bounding box center [239, 261] width 12 height 10
checkbox input "true"
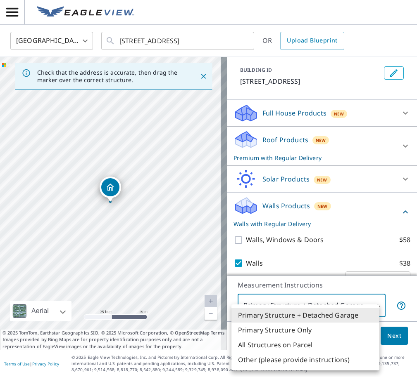
drag, startPoint x: 307, startPoint y: 305, endPoint x: 306, endPoint y: 316, distance: 11.2
click at [307, 305] on body "BD BD United States US ​ 402 Heathermoor Ct Saint Albans, MO 63073 ​ OR Upload …" at bounding box center [208, 188] width 417 height 377
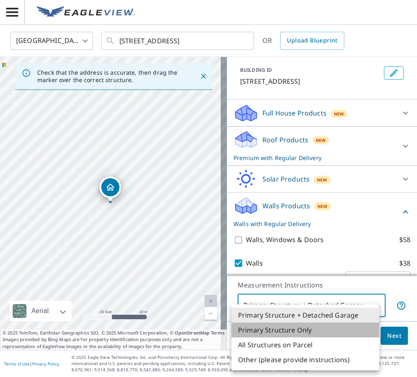
click at [305, 329] on li "Primary Structure Only" at bounding box center [305, 330] width 148 height 15
type input "2"
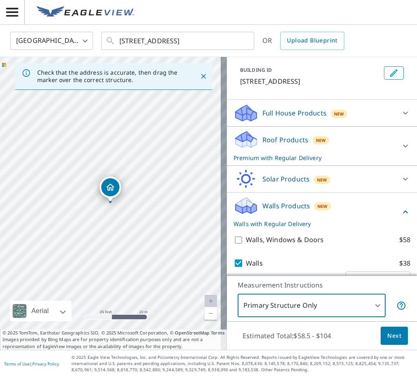
click at [392, 336] on span "Next" at bounding box center [394, 336] width 14 height 10
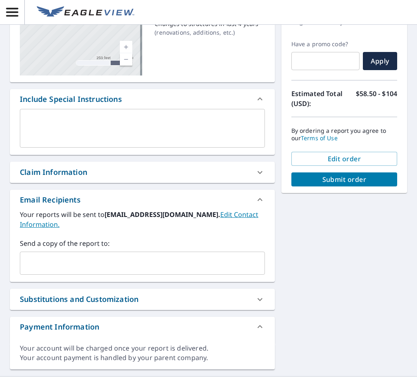
scroll to position [159, 0]
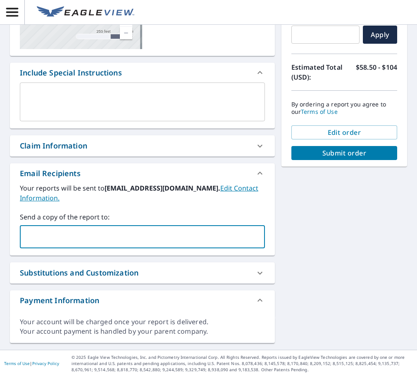
click at [87, 237] on input "text" at bounding box center [136, 237] width 225 height 16
paste input "lucas_construction@outlook.com"
type input "lucas_construction@outlook.com"
click at [309, 229] on div "402 Heathermoor Ct Saint Albans, MO 63073 Aerial Road A standard road map Aeria…" at bounding box center [208, 131] width 417 height 438
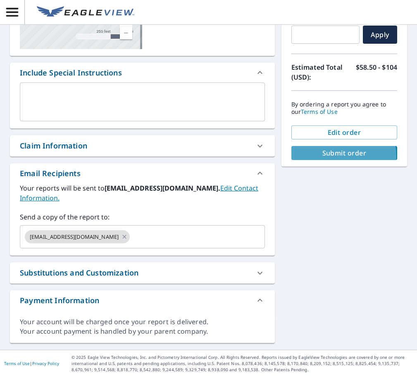
click at [336, 156] on span "Submit order" at bounding box center [344, 153] width 92 height 9
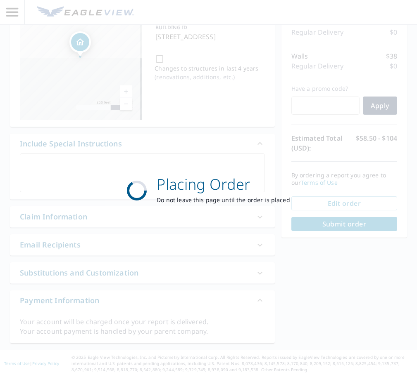
scroll to position [88, 0]
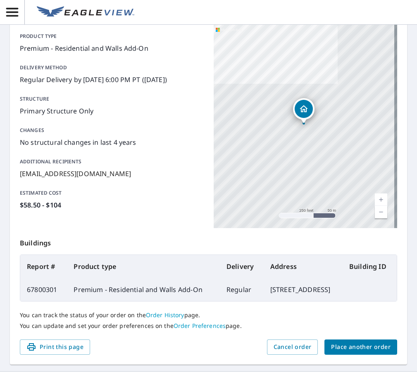
click at [368, 353] on span "Place another order" at bounding box center [360, 347] width 59 height 10
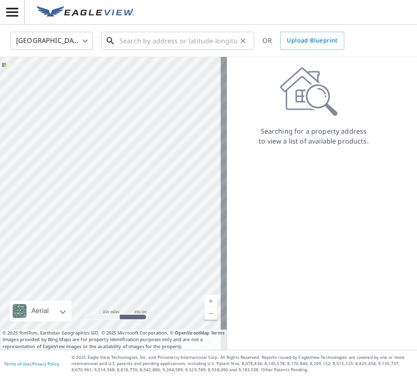
click at [176, 40] on input "text" at bounding box center [178, 40] width 118 height 23
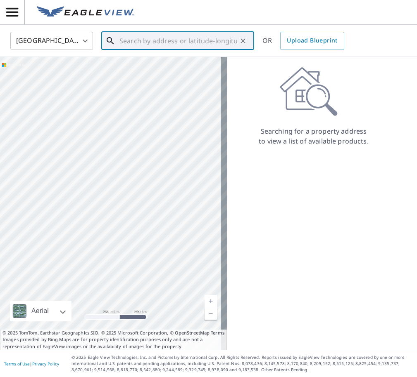
paste input "17 Huntleigh Woods Dr St. Louis, MO 63131-4818"
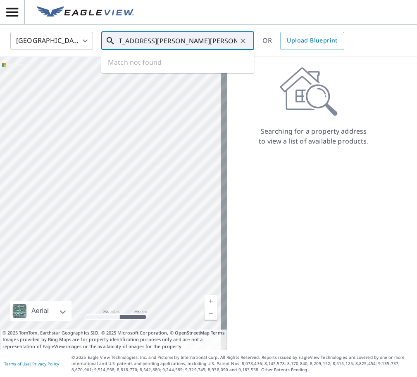
scroll to position [0, 20]
type input "17 Huntleigh Woods Dr St. Louis, MO 63131"
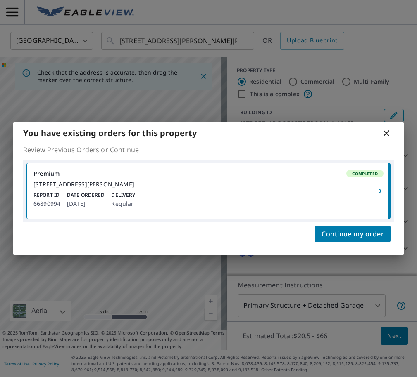
click at [382, 130] on icon at bounding box center [386, 133] width 10 height 10
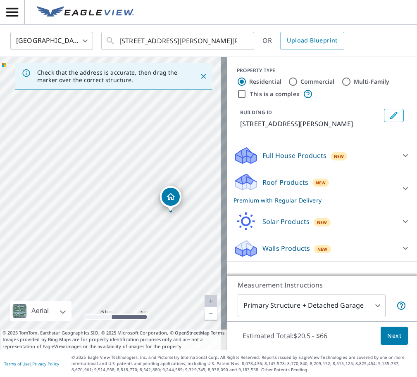
drag, startPoint x: 90, startPoint y: 177, endPoint x: 164, endPoint y: 189, distance: 74.8
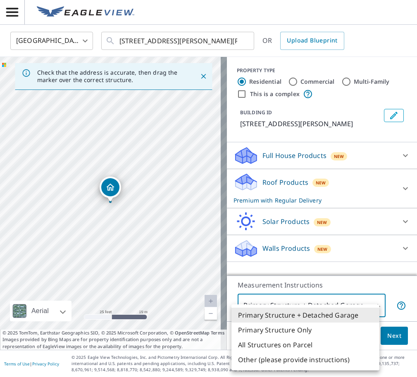
click at [323, 305] on body "BD BD United States US ​ 17 Huntleigh Woods Dr St. Louis, MO 63131 ​ OR Upload …" at bounding box center [208, 188] width 417 height 377
click at [308, 362] on li "Other (please provide instructions)" at bounding box center [305, 360] width 148 height 15
type input "5"
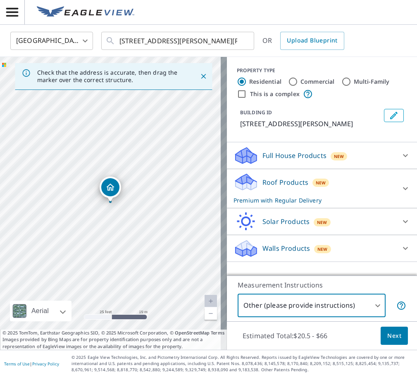
click at [380, 339] on button "Next" at bounding box center [393, 336] width 27 height 19
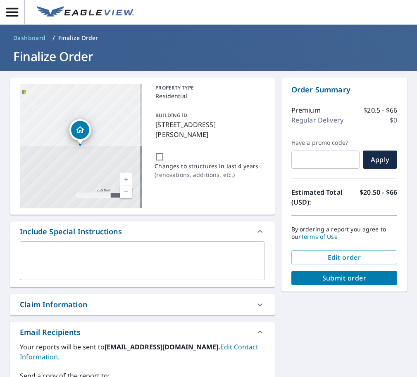
click at [85, 253] on textarea at bounding box center [142, 261] width 233 height 24
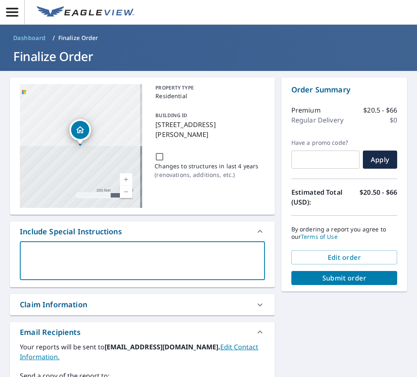
type textarea "p"
type textarea "x"
type textarea "po"
type textarea "x"
type textarea "poo"
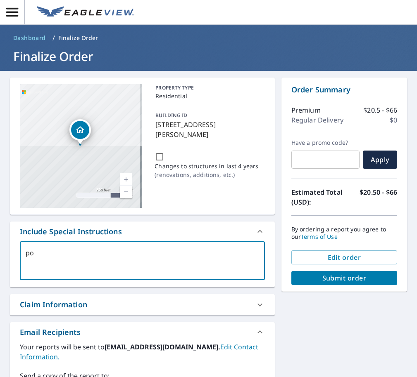
type textarea "x"
type textarea "pool"
type textarea "x"
type textarea "pool"
type textarea "x"
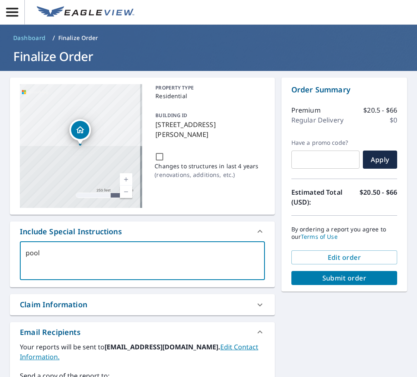
type textarea "pool"
type textarea "x"
type textarea "poo"
type textarea "x"
type textarea "po"
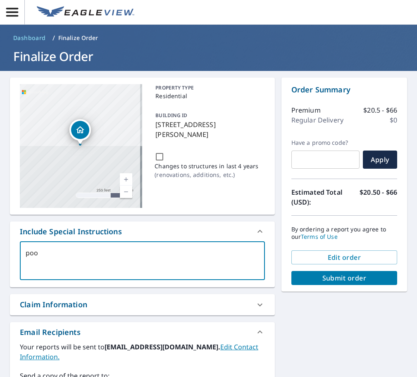
type textarea "x"
type textarea "p"
type textarea "x"
type textarea "P"
type textarea "x"
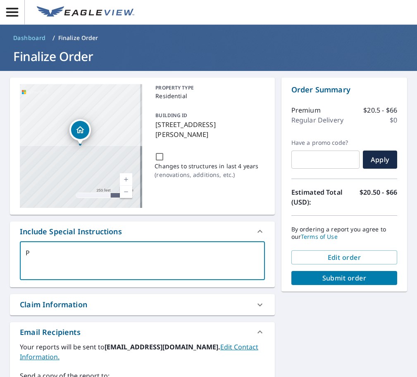
type textarea "PO"
type textarea "x"
type textarea "POO"
type textarea "x"
type textarea "POOL"
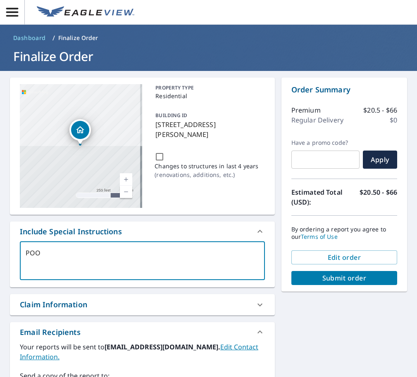
type textarea "x"
type textarea "POOL"
type textarea "x"
type textarea "POOL H"
type textarea "x"
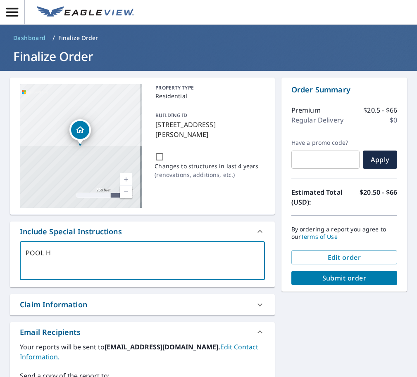
type textarea "POOL HO"
type textarea "x"
type textarea "POOL HOU"
type textarea "x"
type textarea "POOL HOUS"
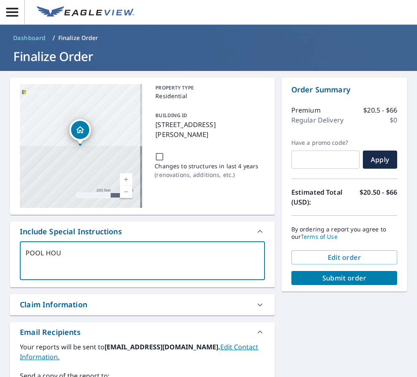
type textarea "x"
type textarea "POOL HOUSE"
type textarea "x"
type textarea "POOL HOUSE."
type textarea "x"
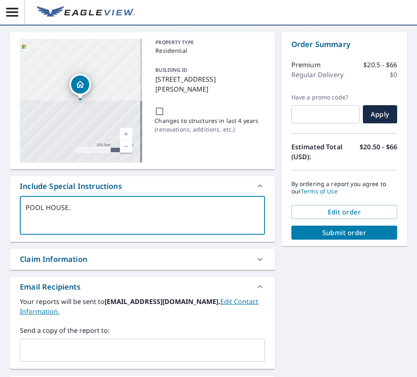
scroll to position [83, 0]
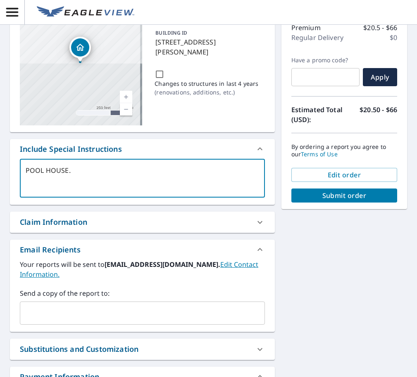
type textarea "POOL HOUSE."
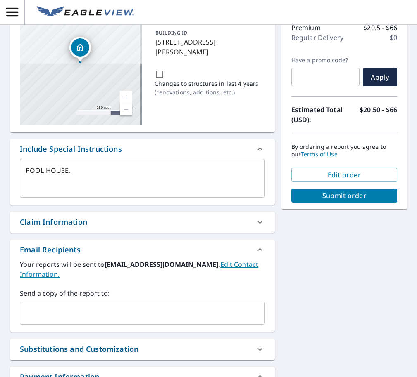
type textarea "x"
click at [174, 318] on input "text" at bounding box center [136, 313] width 225 height 16
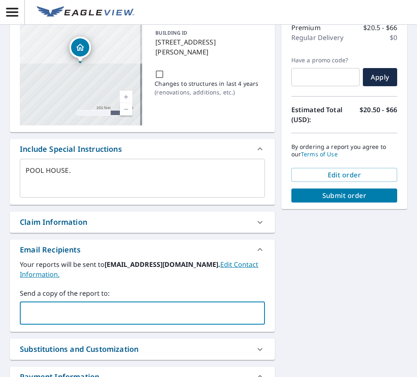
paste input "lucas_construction@outlook.com"
type input "lucas_construction@outlook.com"
type textarea "x"
click at [333, 279] on div "17 Huntleigh Woods Saint Louis, MO 63131 Aerial Road A standard road map Aerial…" at bounding box center [208, 207] width 417 height 438
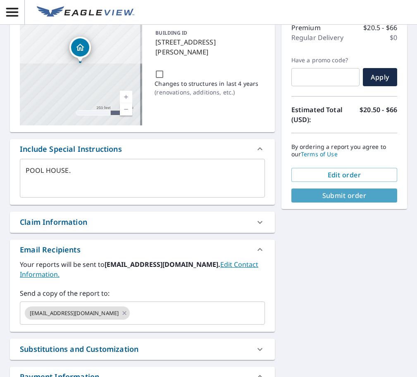
click at [352, 197] on span "Submit order" at bounding box center [344, 195] width 92 height 9
type textarea "x"
